Goal: Entertainment & Leisure: Browse casually

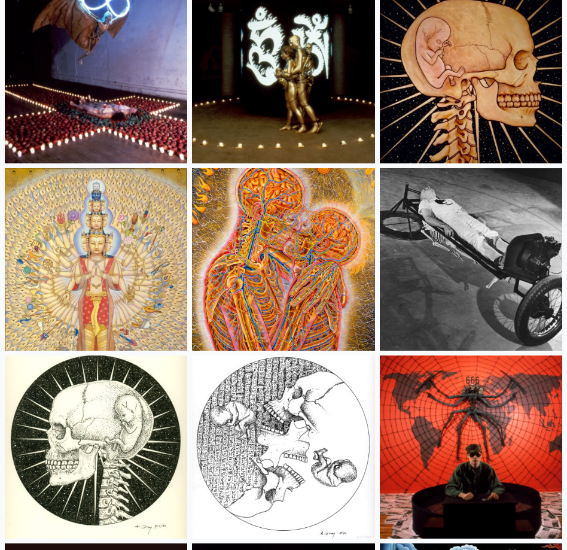
scroll to position [17949, 0]
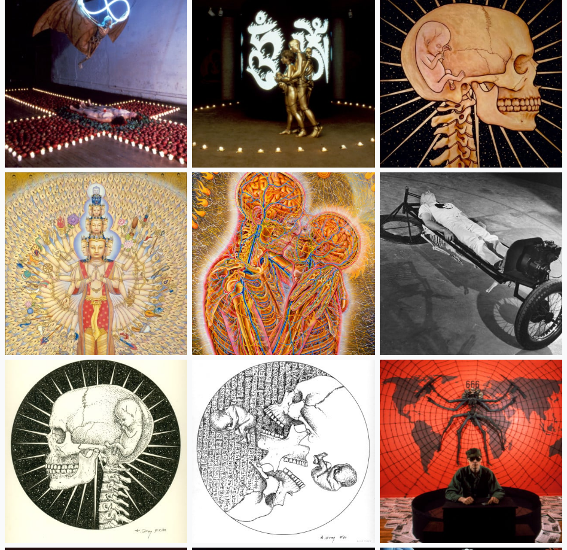
click at [251, 267] on img at bounding box center [283, 263] width 182 height 182
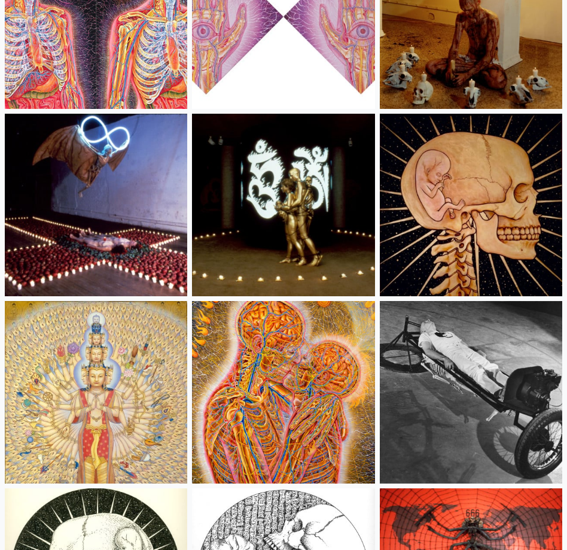
scroll to position [17815, 0]
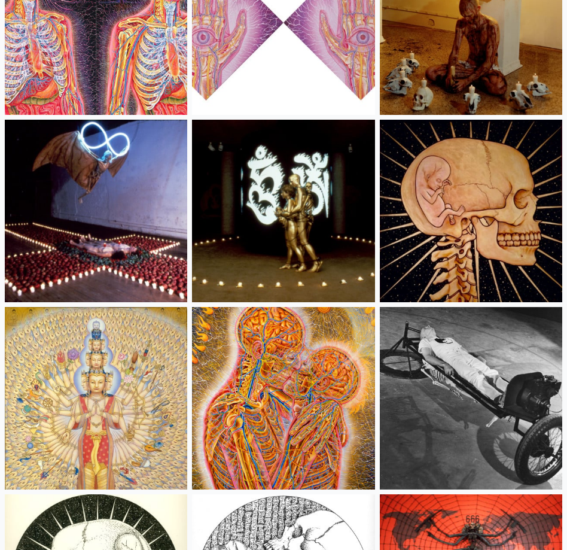
click at [48, 423] on img at bounding box center [96, 398] width 182 height 182
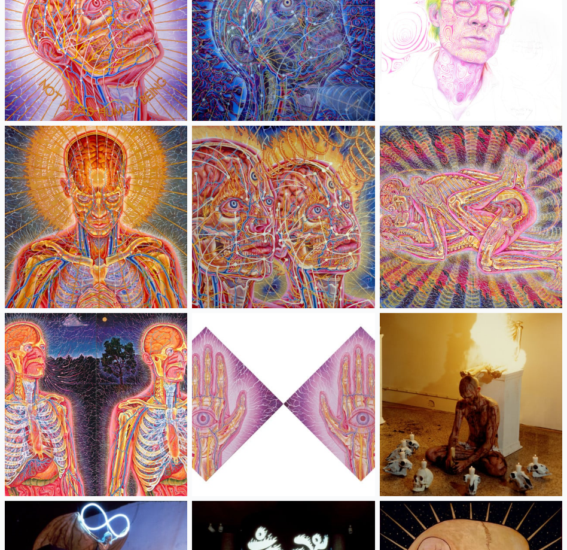
scroll to position [17429, 0]
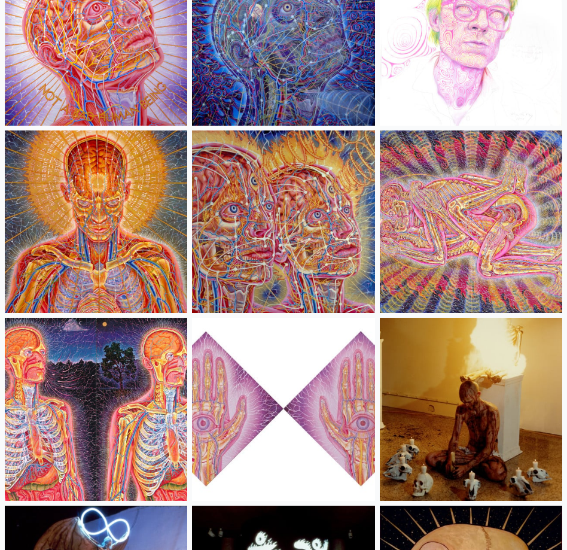
click at [97, 240] on img at bounding box center [96, 221] width 182 height 182
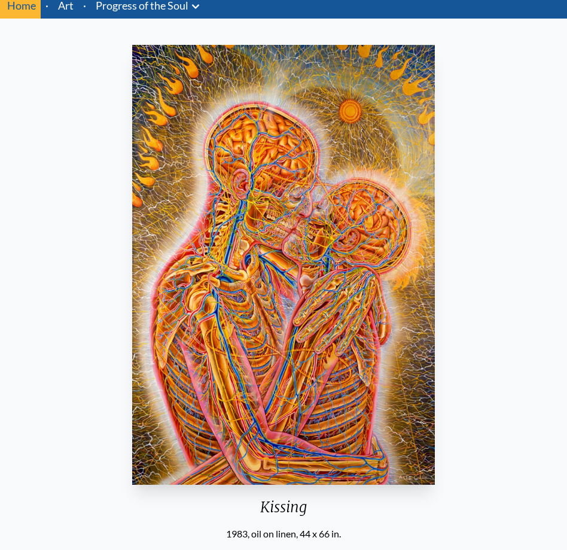
scroll to position [44, 0]
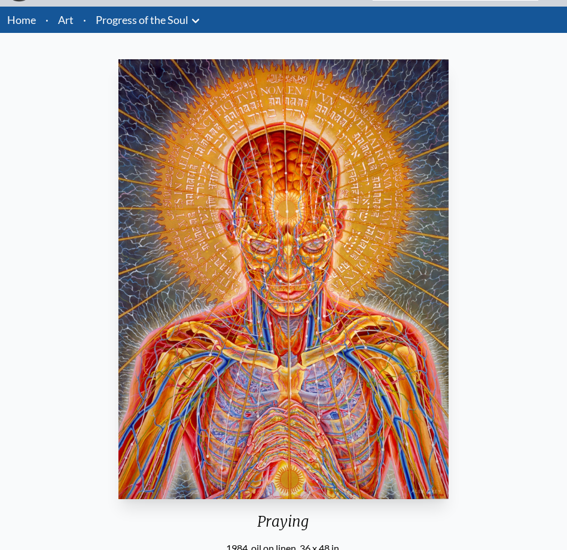
scroll to position [41, 0]
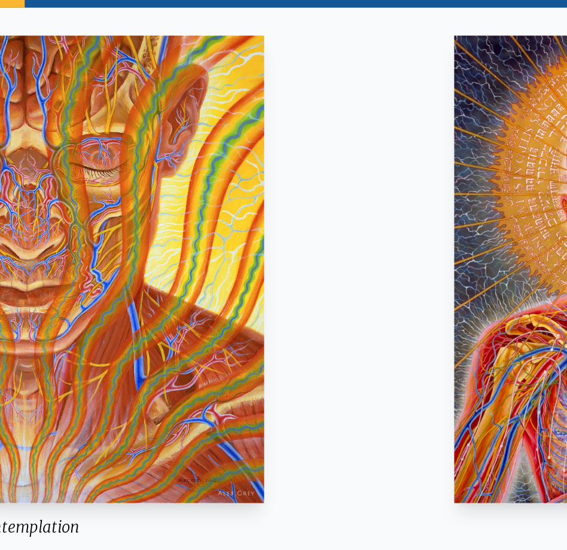
click at [566, 139] on html "Art Writings About" at bounding box center [283, 499] width 567 height 1080
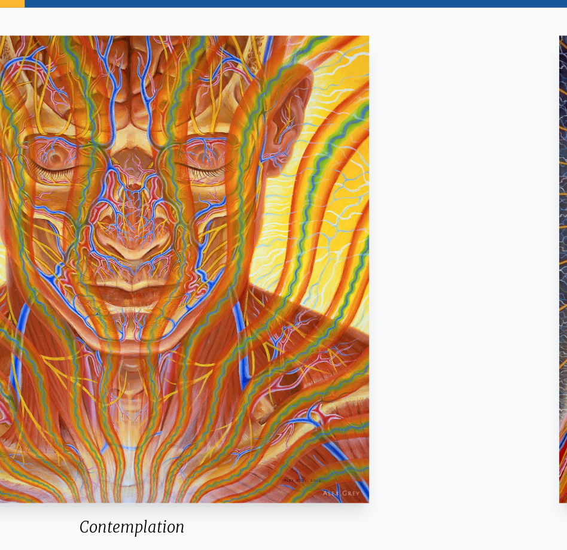
click at [13, 196] on img "4 / 133" at bounding box center [142, 270] width 446 height 440
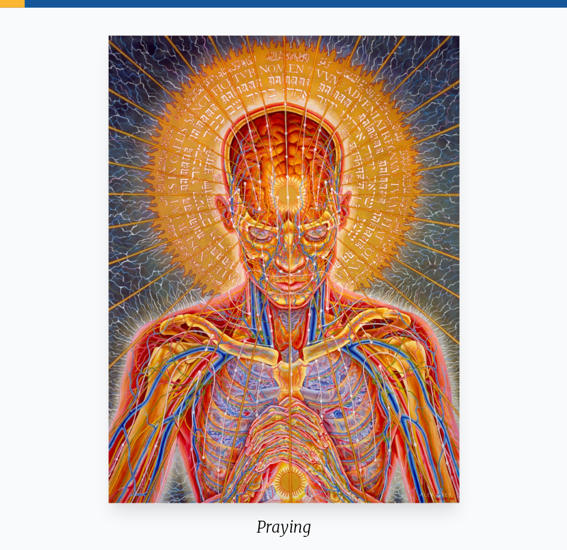
click at [511, 362] on div "Praying 1984, oil on linen, 36 x 48 in. Visit the CoSM Shop Praying - Poster" at bounding box center [285, 467] width 548 height 845
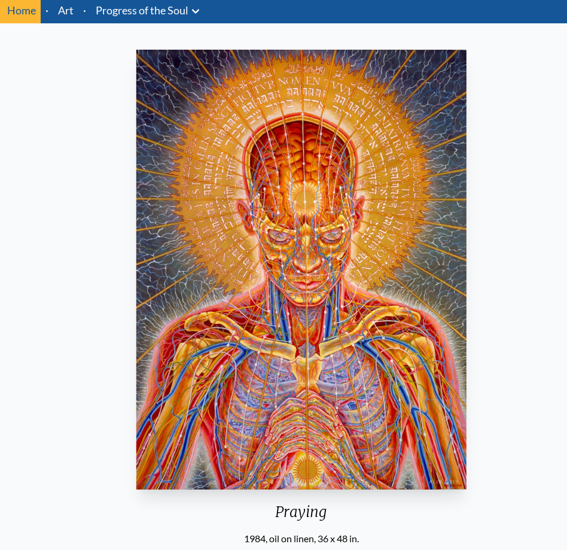
click at [310, 242] on img "5 / 133" at bounding box center [301, 270] width 330 height 440
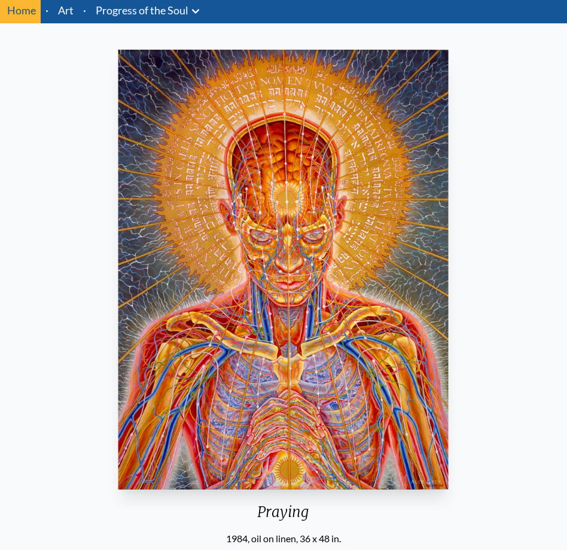
click at [321, 80] on img "5 / 133" at bounding box center [283, 270] width 330 height 440
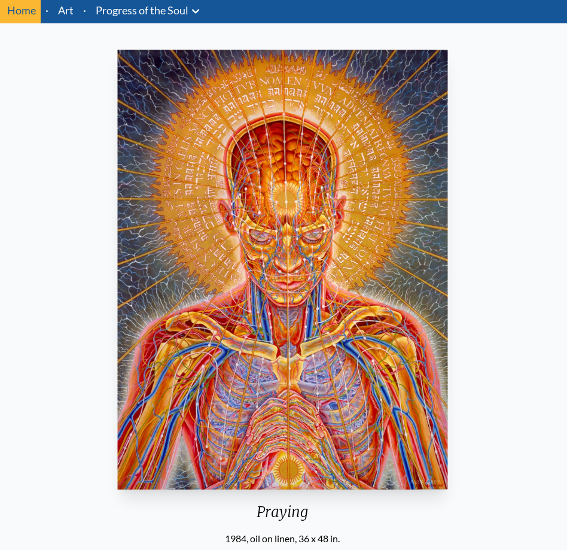
click at [333, 354] on img "5 / 133" at bounding box center [283, 270] width 330 height 440
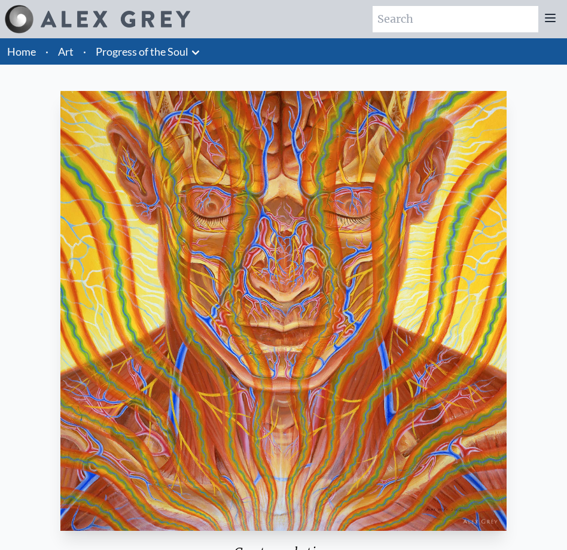
click at [33, 53] on link "Home" at bounding box center [21, 51] width 29 height 13
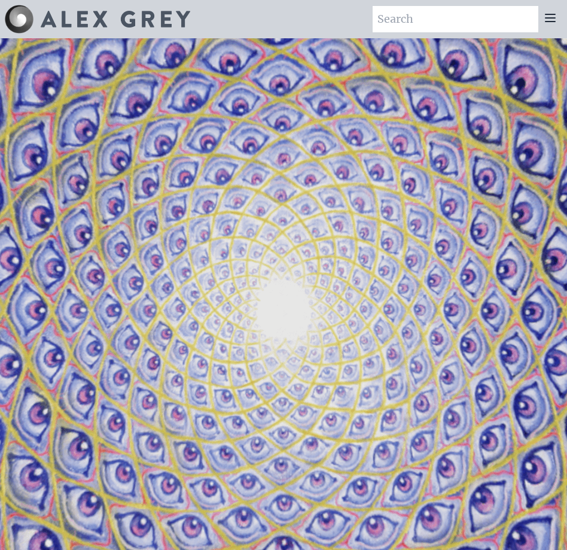
click at [554, 17] on icon at bounding box center [550, 18] width 14 height 14
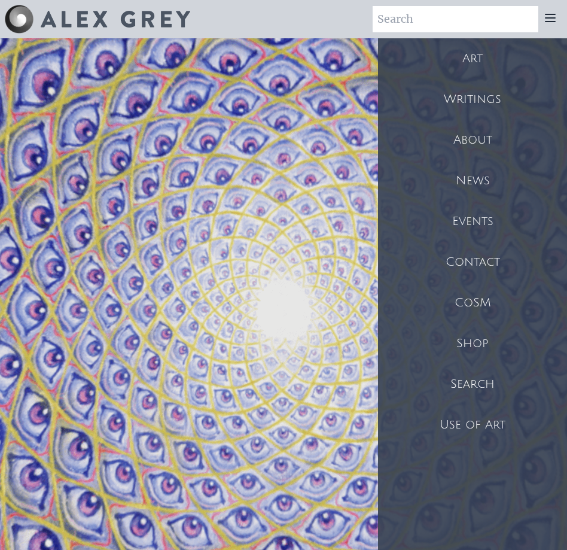
click at [493, 68] on div "Art" at bounding box center [472, 58] width 189 height 41
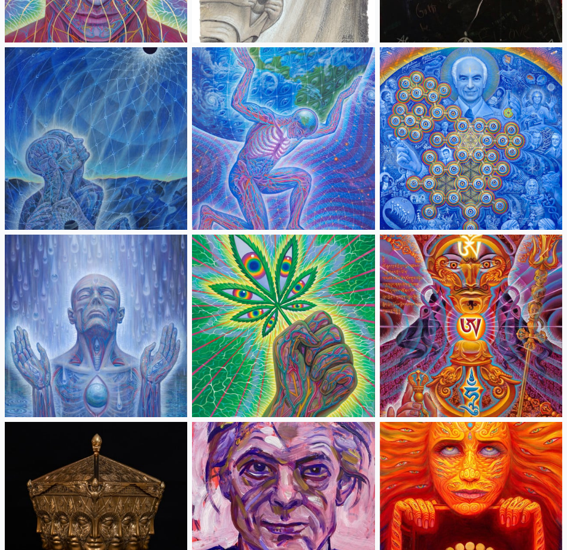
scroll to position [2301, 0]
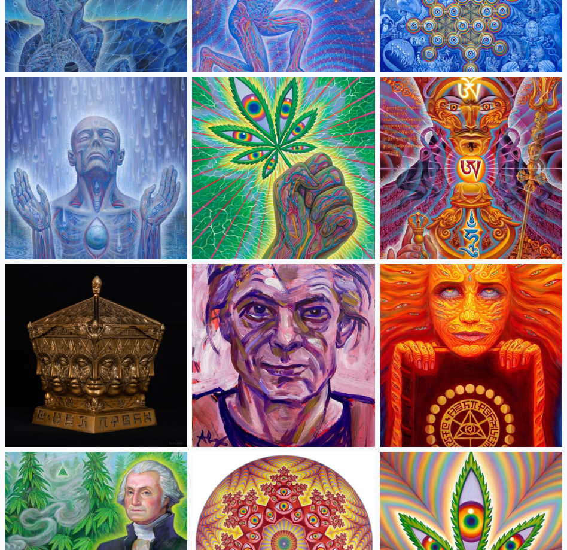
click at [454, 230] on img at bounding box center [471, 168] width 182 height 182
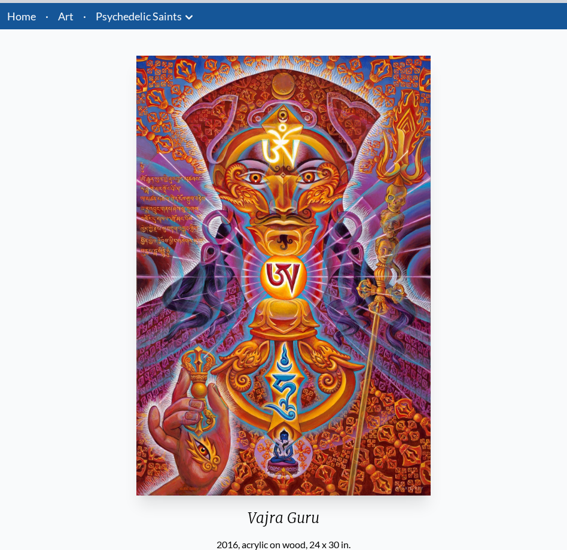
scroll to position [22, 0]
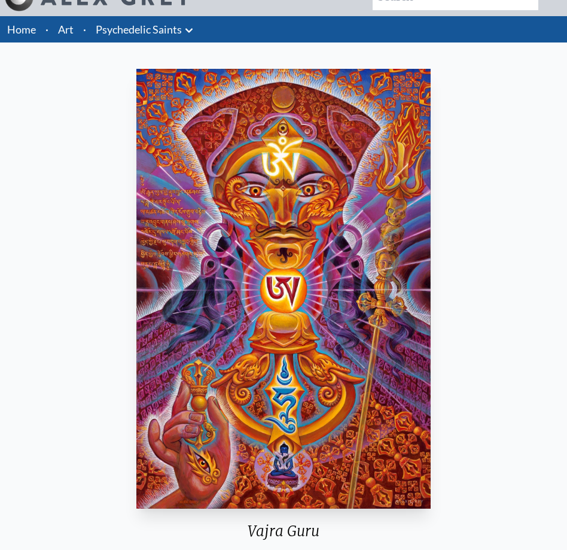
click at [62, 33] on link "Art" at bounding box center [66, 29] width 16 height 17
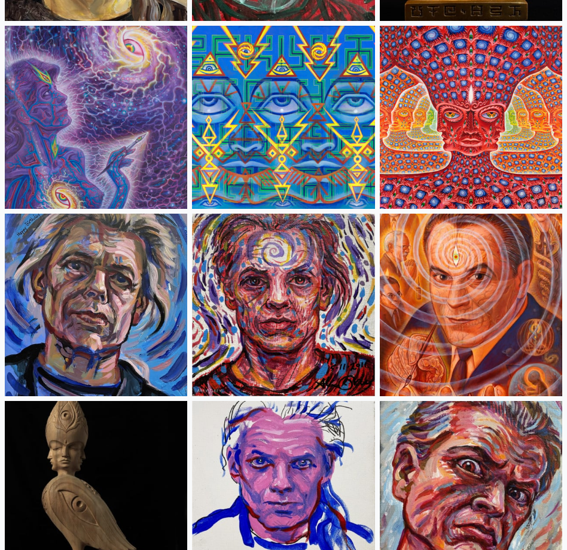
scroll to position [4038, 0]
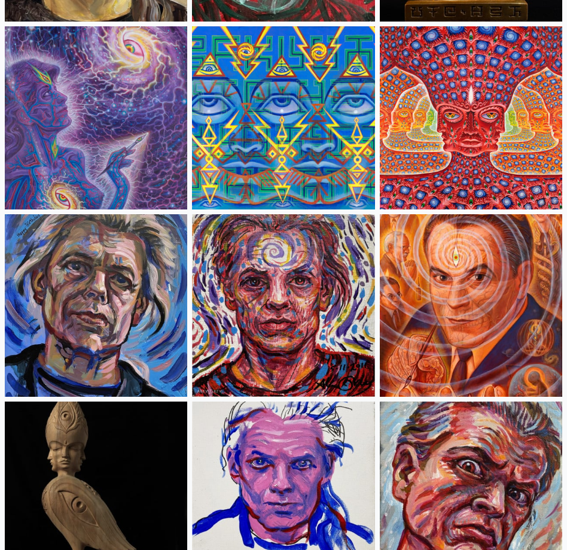
click at [509, 178] on img at bounding box center [471, 117] width 182 height 182
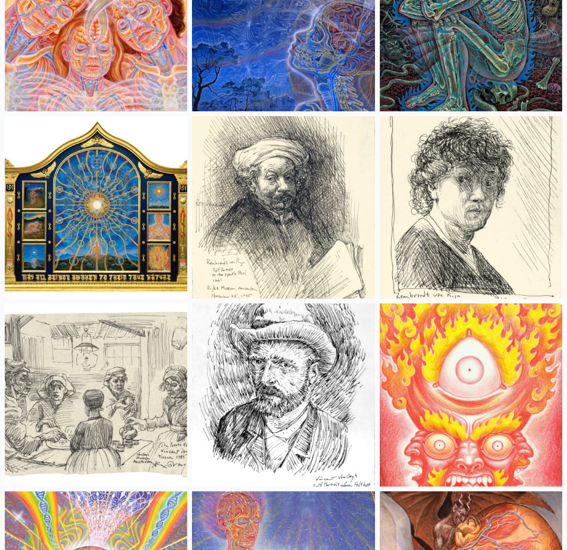
scroll to position [13115, 0]
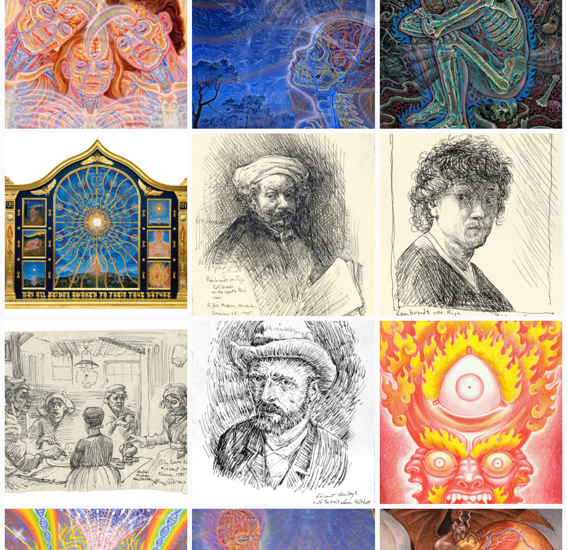
click at [307, 212] on img at bounding box center [283, 224] width 182 height 182
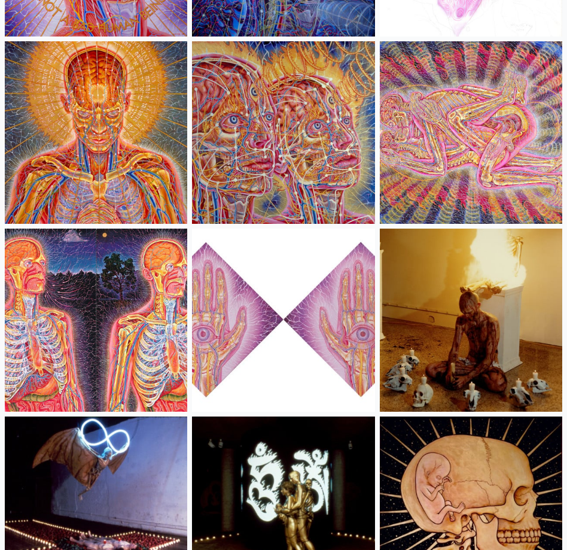
scroll to position [17566, 0]
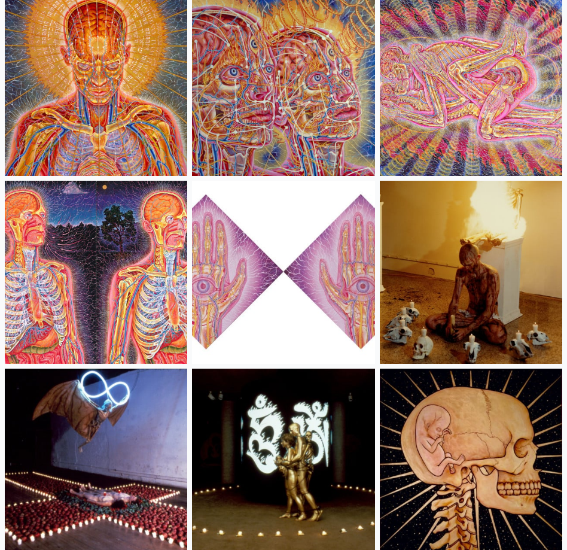
click at [77, 90] on img at bounding box center [96, 84] width 182 height 182
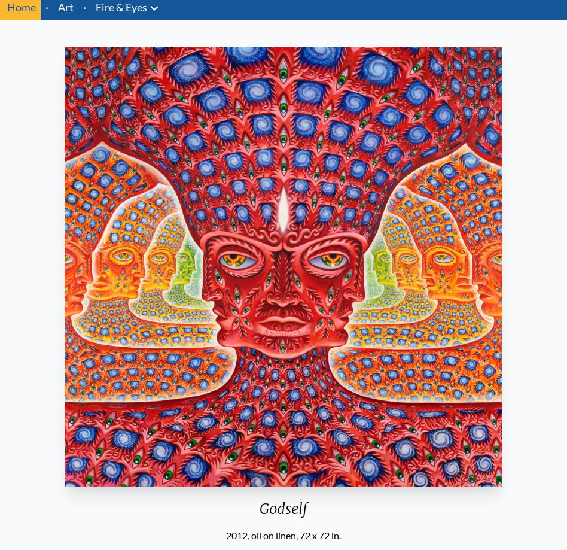
scroll to position [54, 0]
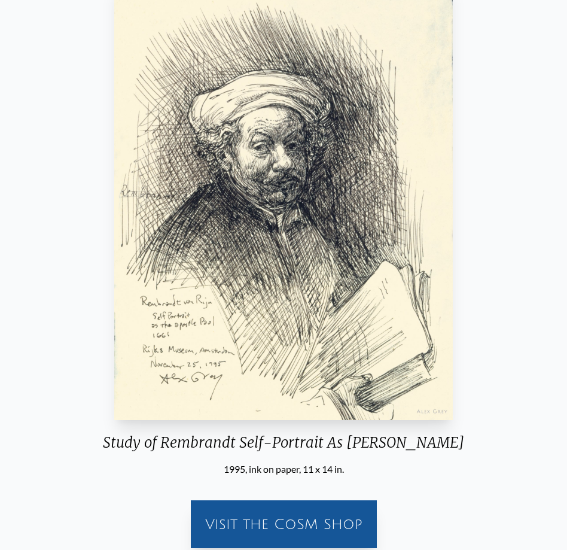
scroll to position [92, 0]
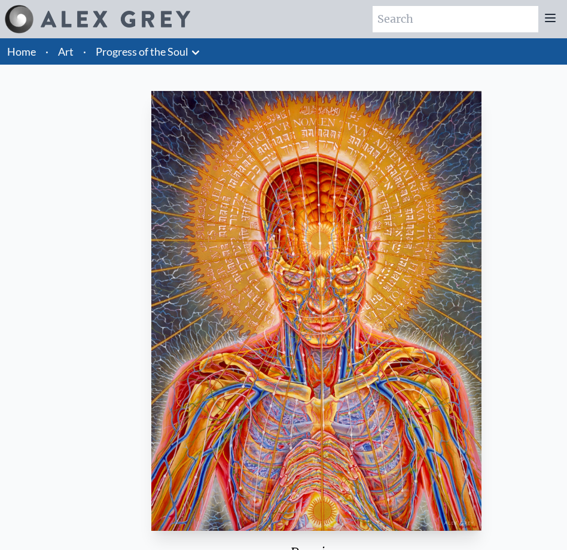
click at [289, 256] on img "5 / 133" at bounding box center [316, 311] width 330 height 440
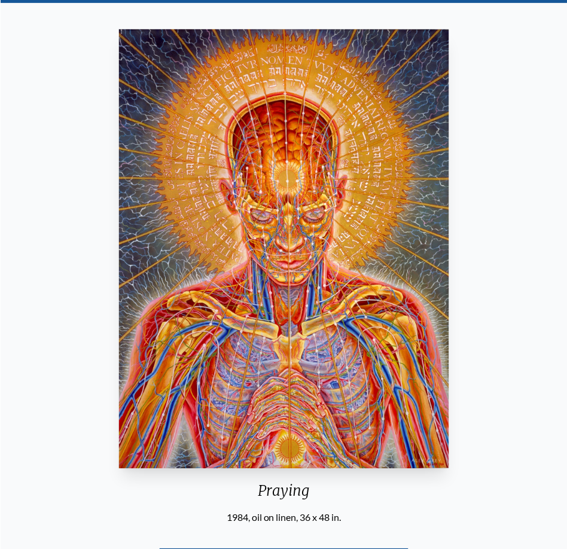
scroll to position [61, 0]
